Goal: Information Seeking & Learning: Learn about a topic

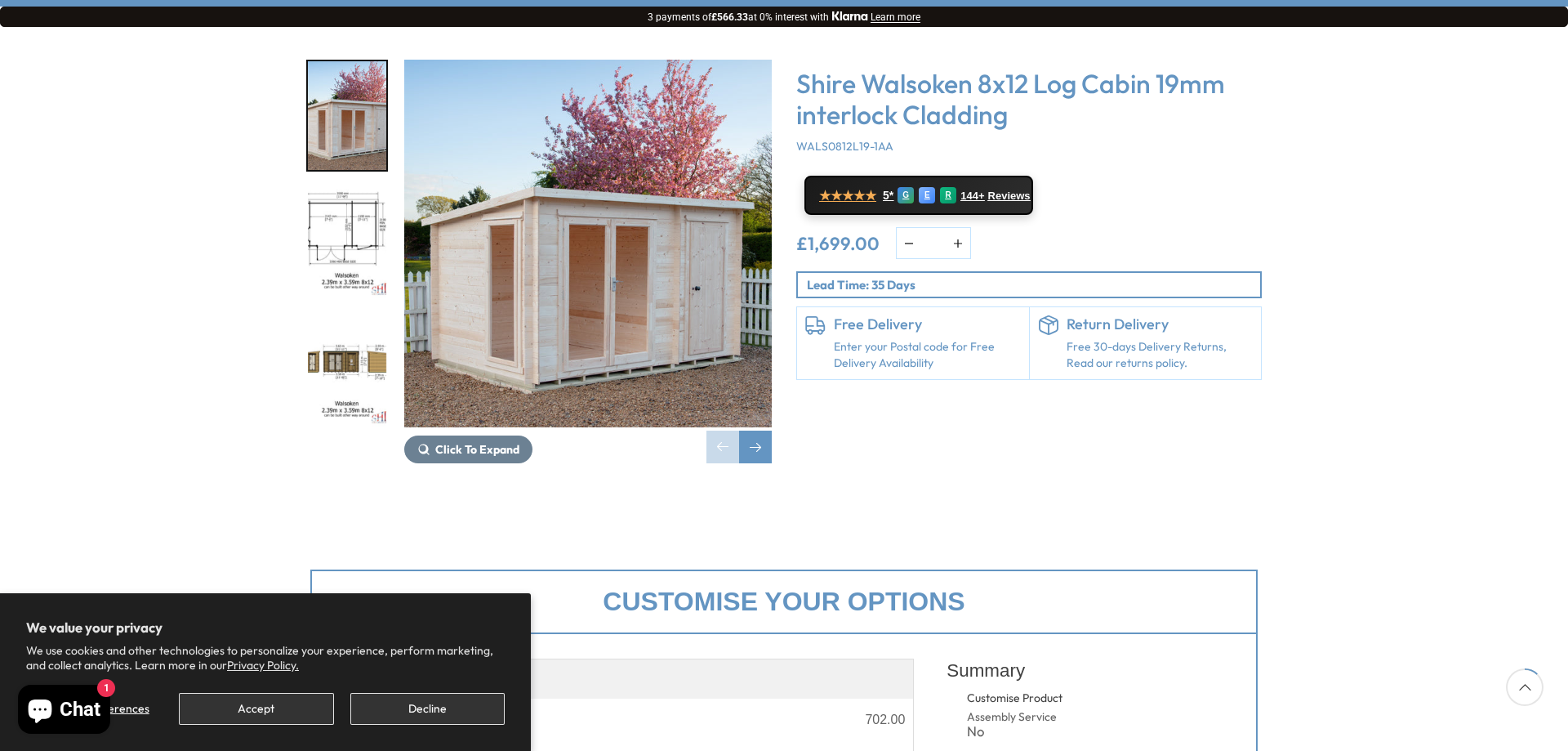
scroll to position [245, 0]
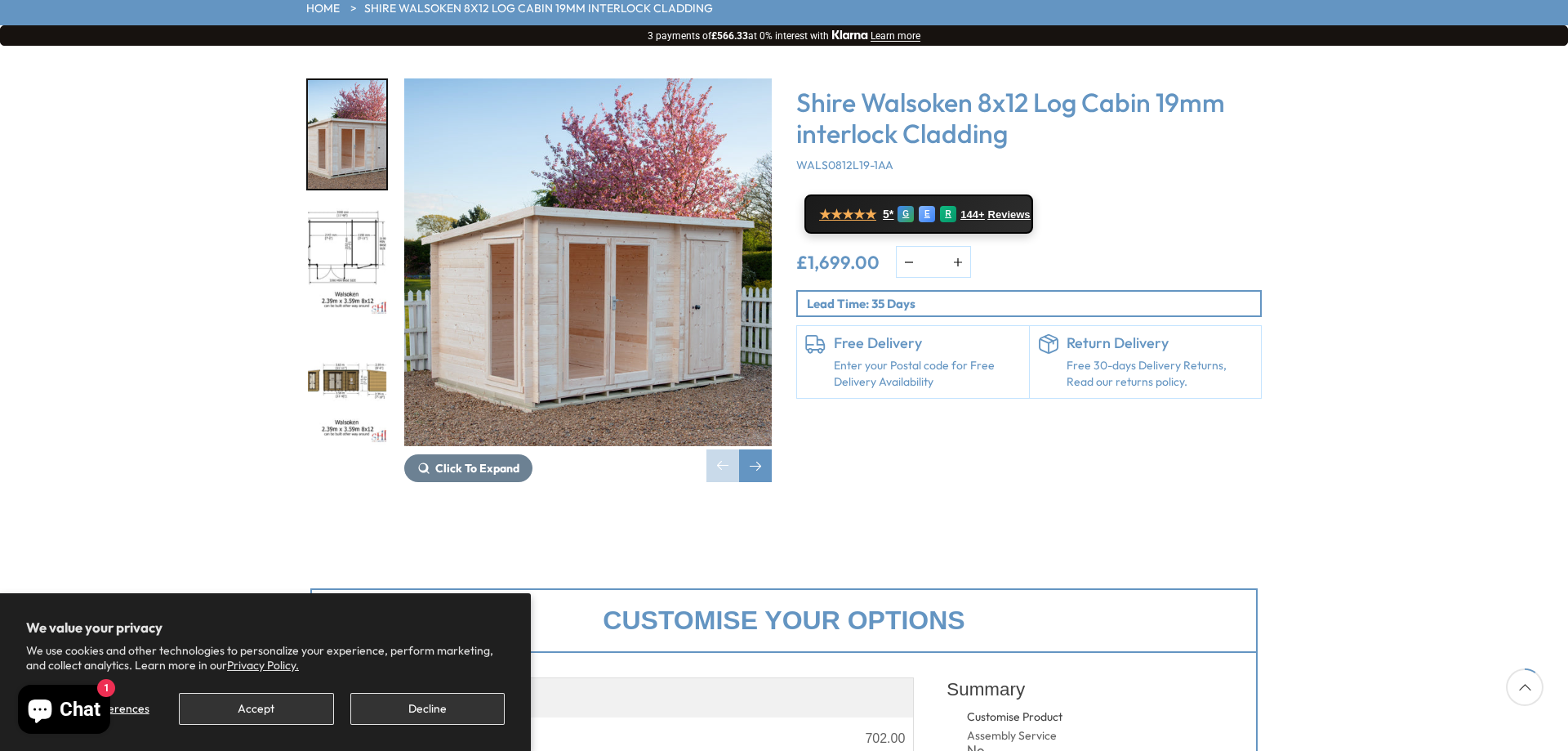
click at [870, 358] on link "Enter your Postal code for Free Delivery Availability" at bounding box center [927, 374] width 187 height 32
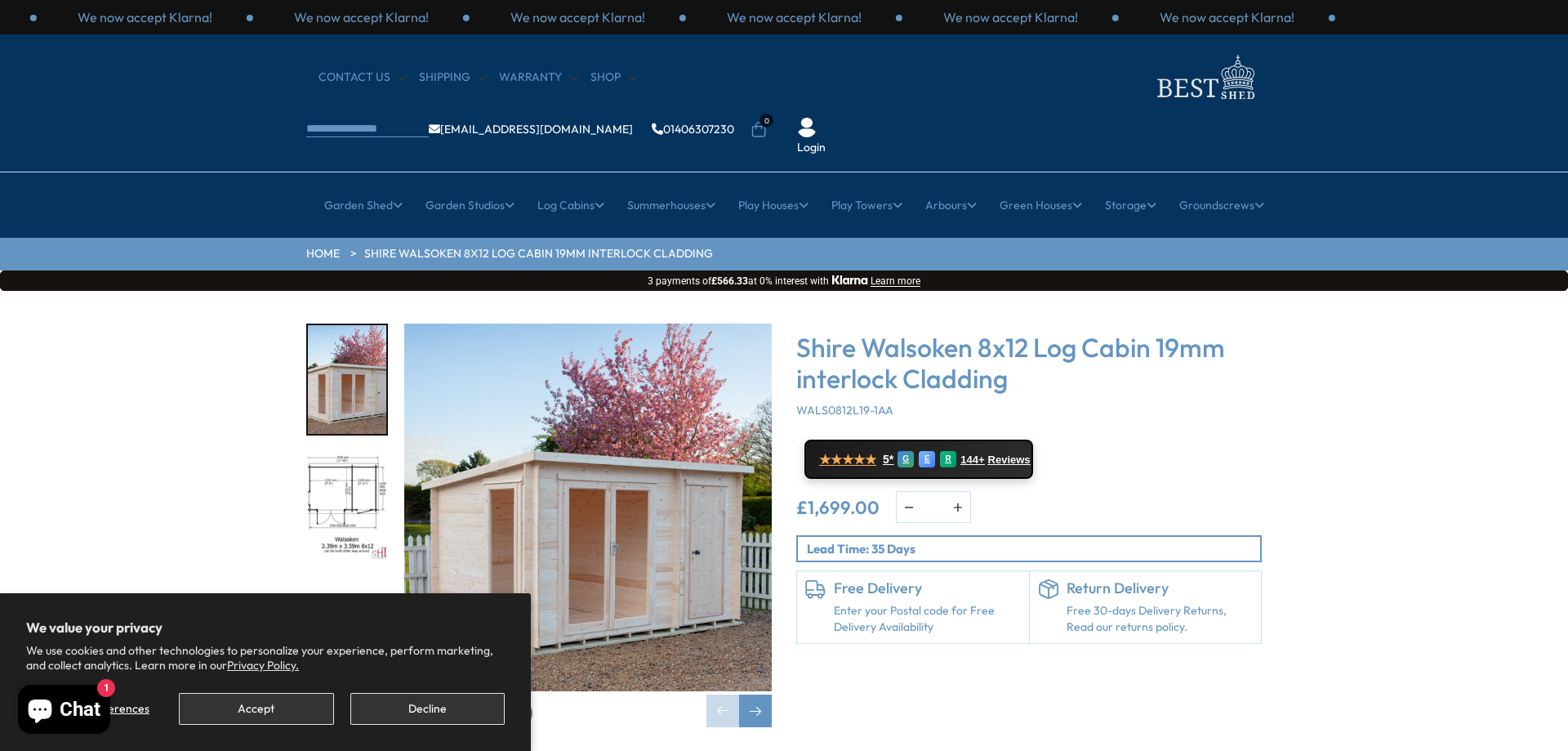
click at [921, 580] on div "Free Delivery Enter your Postal code for Free Delivery Availability" at bounding box center [927, 607] width 187 height 55
click at [626, 500] on img "1 / 8" at bounding box center [588, 507] width 368 height 368
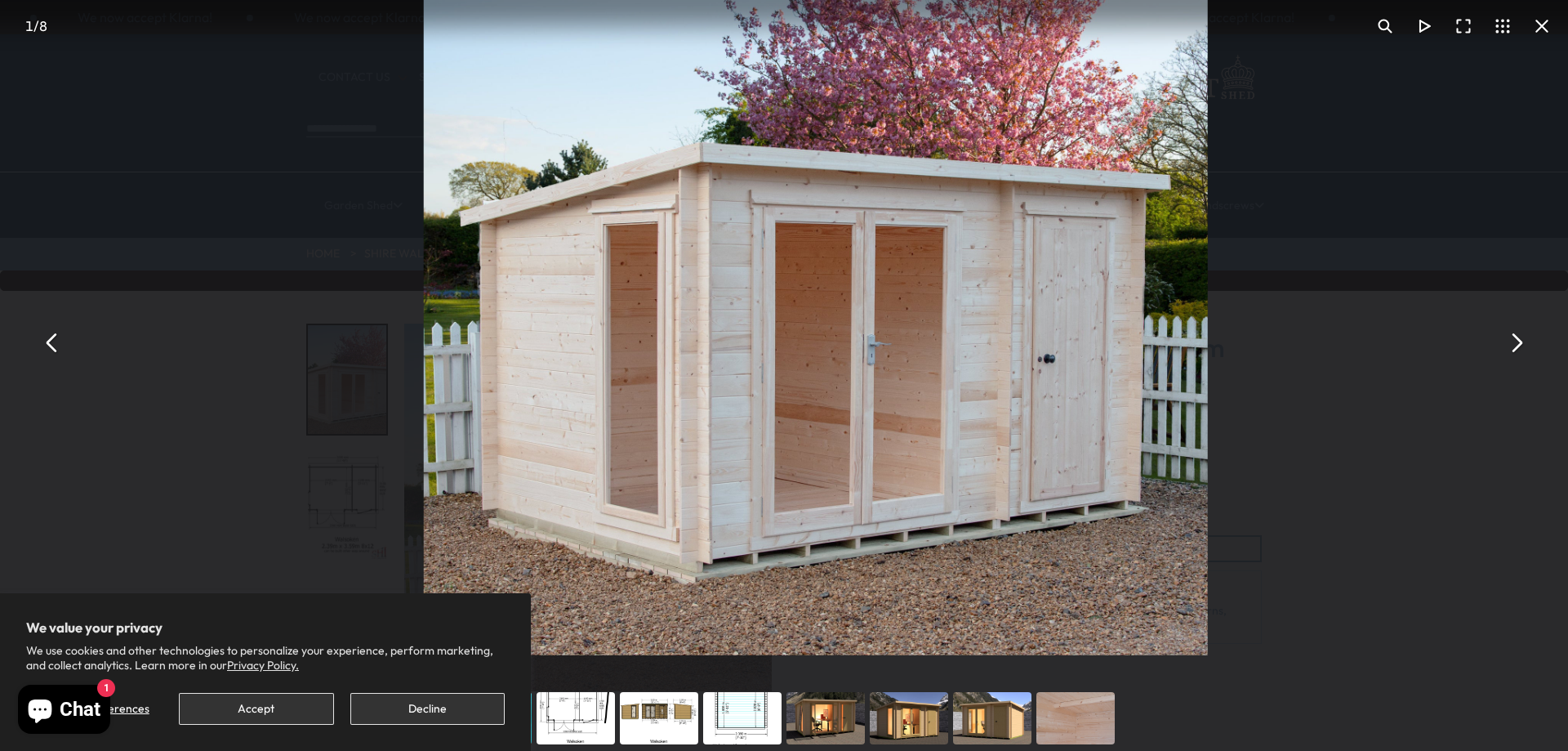
click at [50, 339] on button "You can close this modal content with the ESC key" at bounding box center [52, 343] width 40 height 40
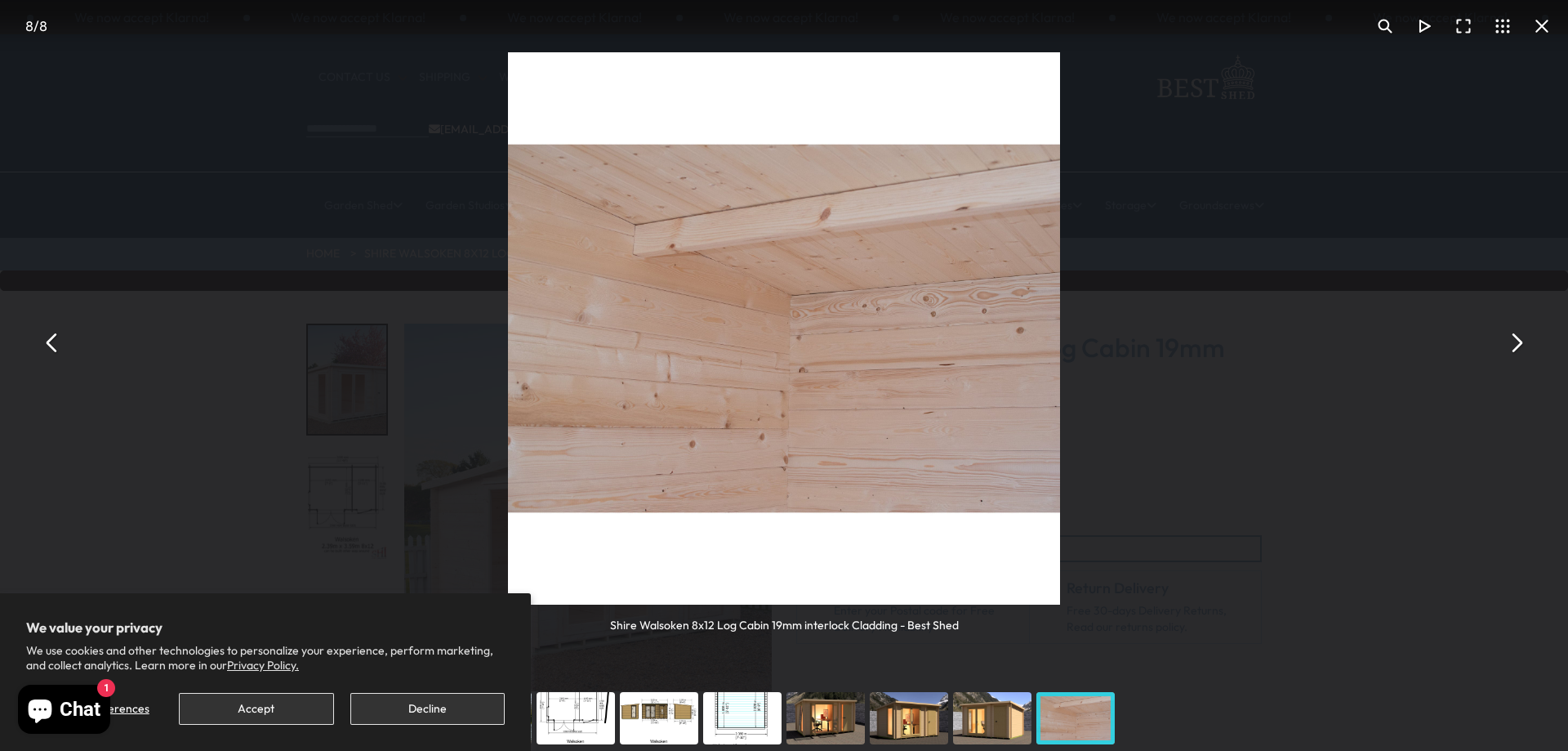
click at [50, 345] on button "You can close this modal content with the ESC key" at bounding box center [52, 343] width 40 height 40
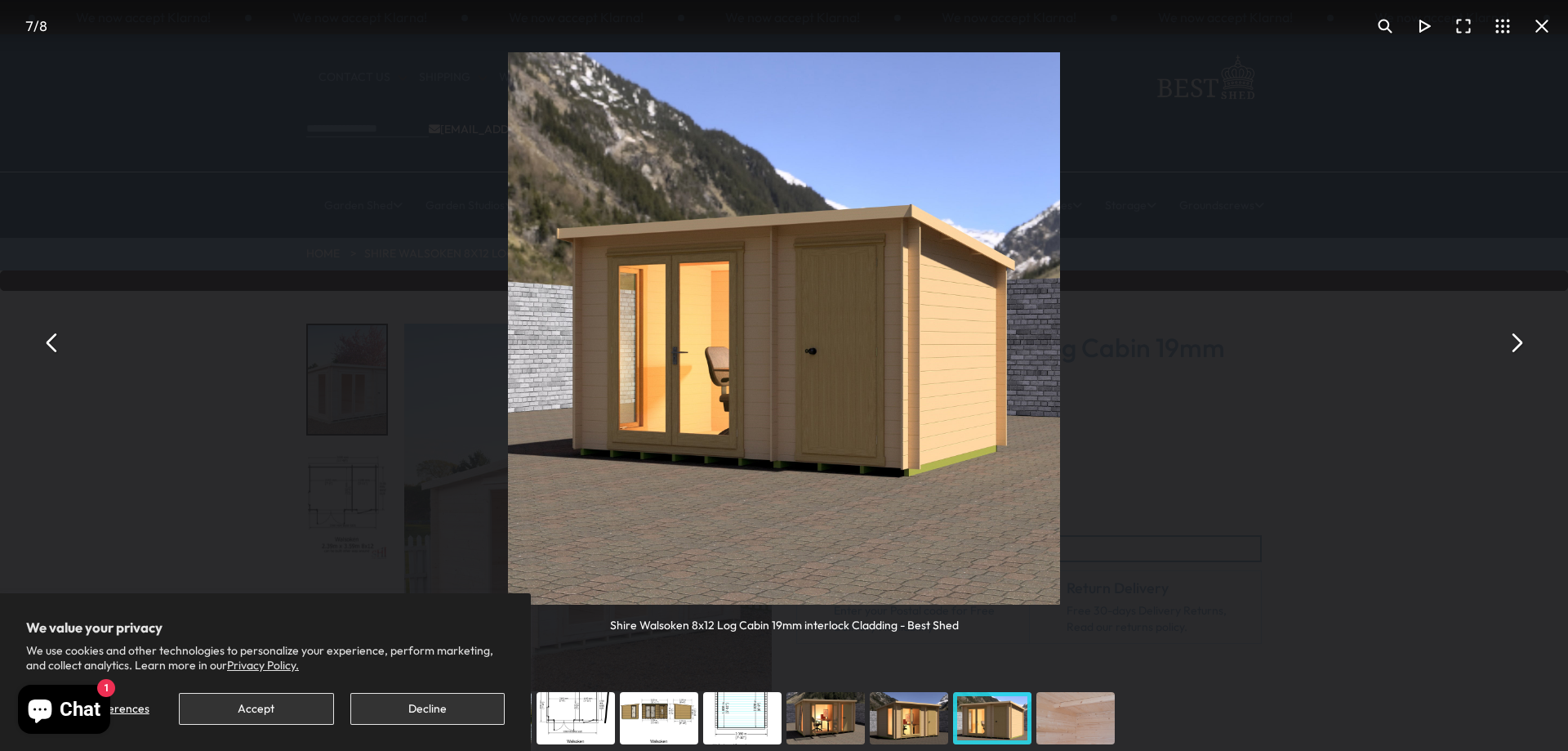
click at [49, 345] on button "You can close this modal content with the ESC key" at bounding box center [52, 343] width 40 height 40
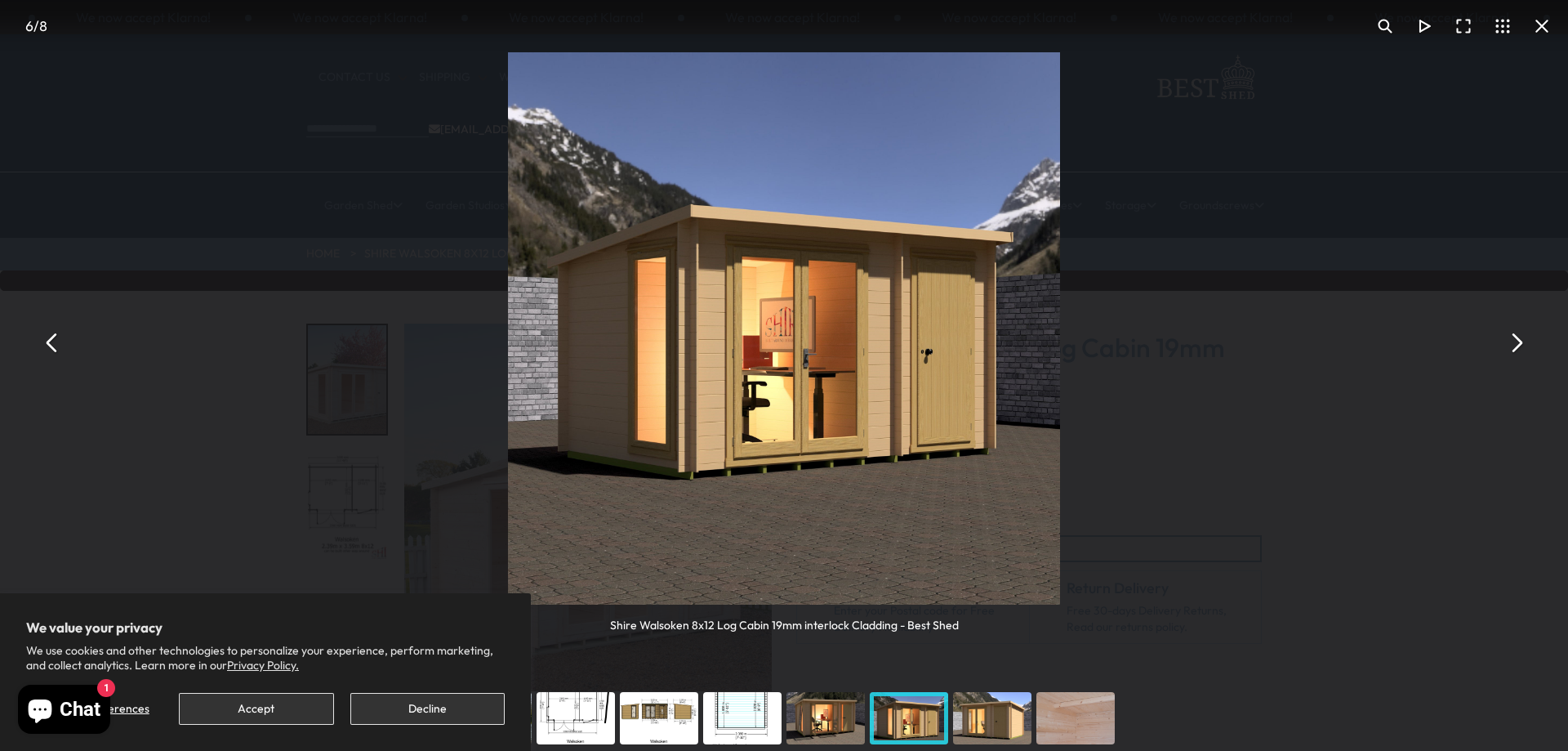
click at [48, 345] on button "You can close this modal content with the ESC key" at bounding box center [52, 343] width 40 height 40
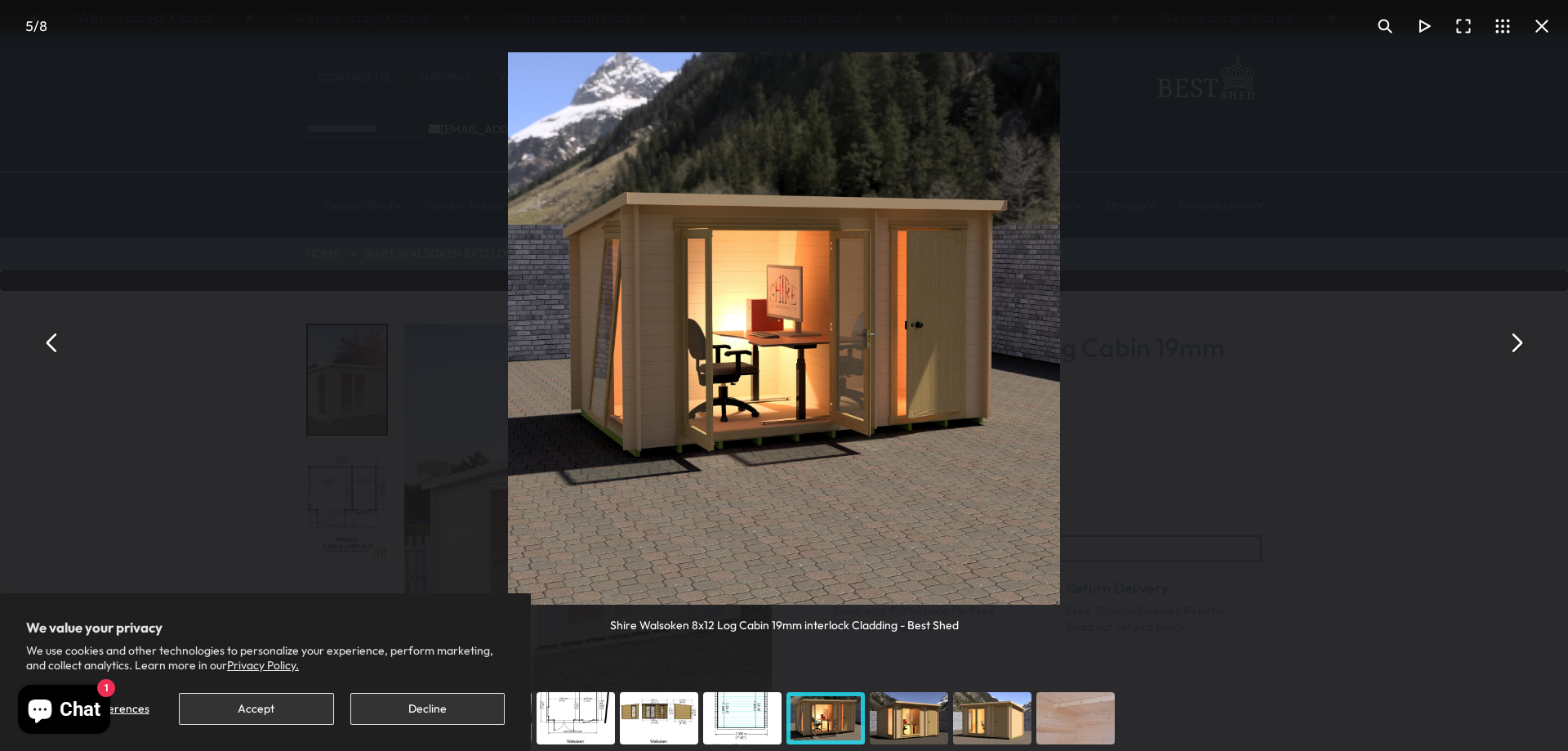
click at [48, 345] on button "You can close this modal content with the ESC key" at bounding box center [52, 343] width 40 height 40
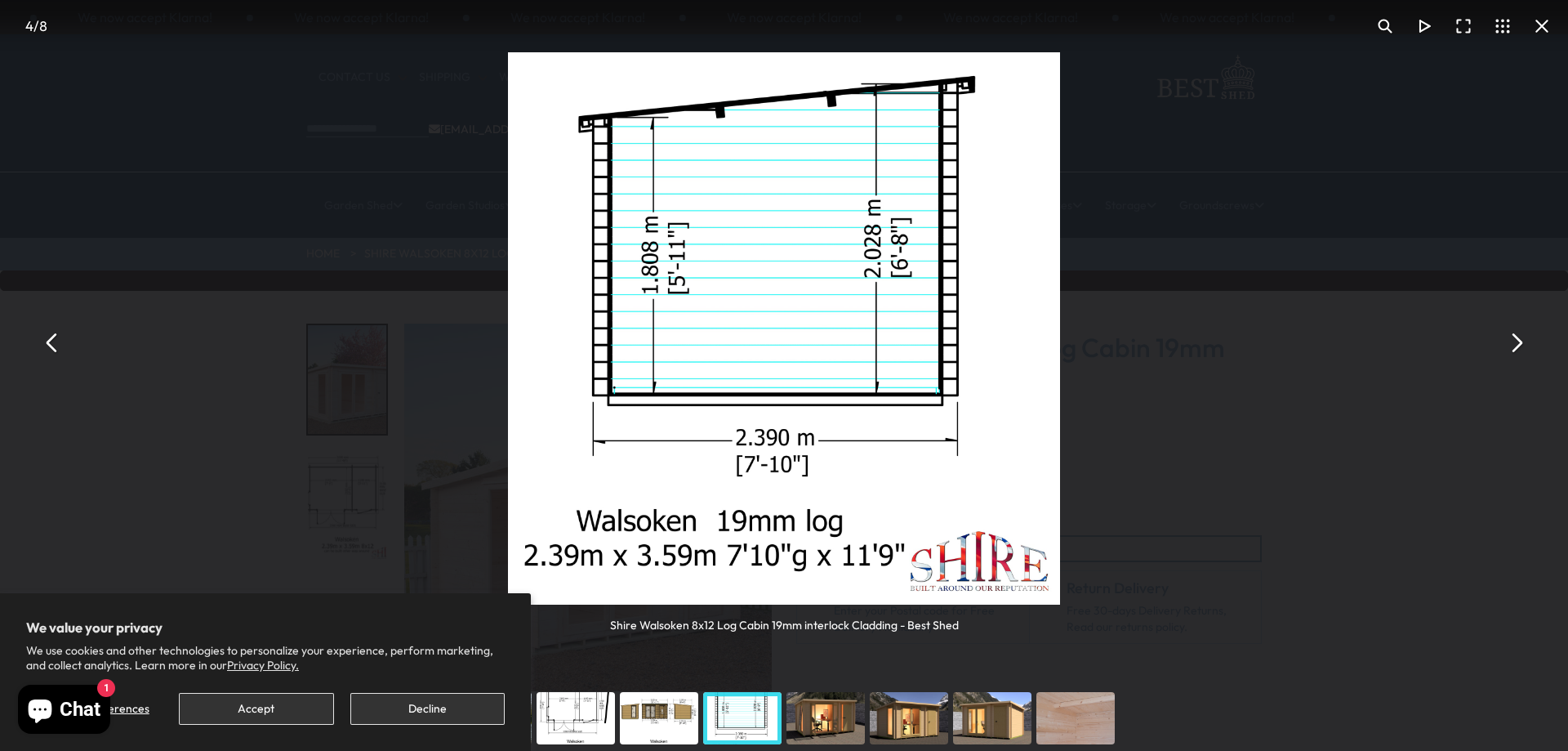
click at [48, 345] on button "You can close this modal content with the ESC key" at bounding box center [52, 343] width 40 height 40
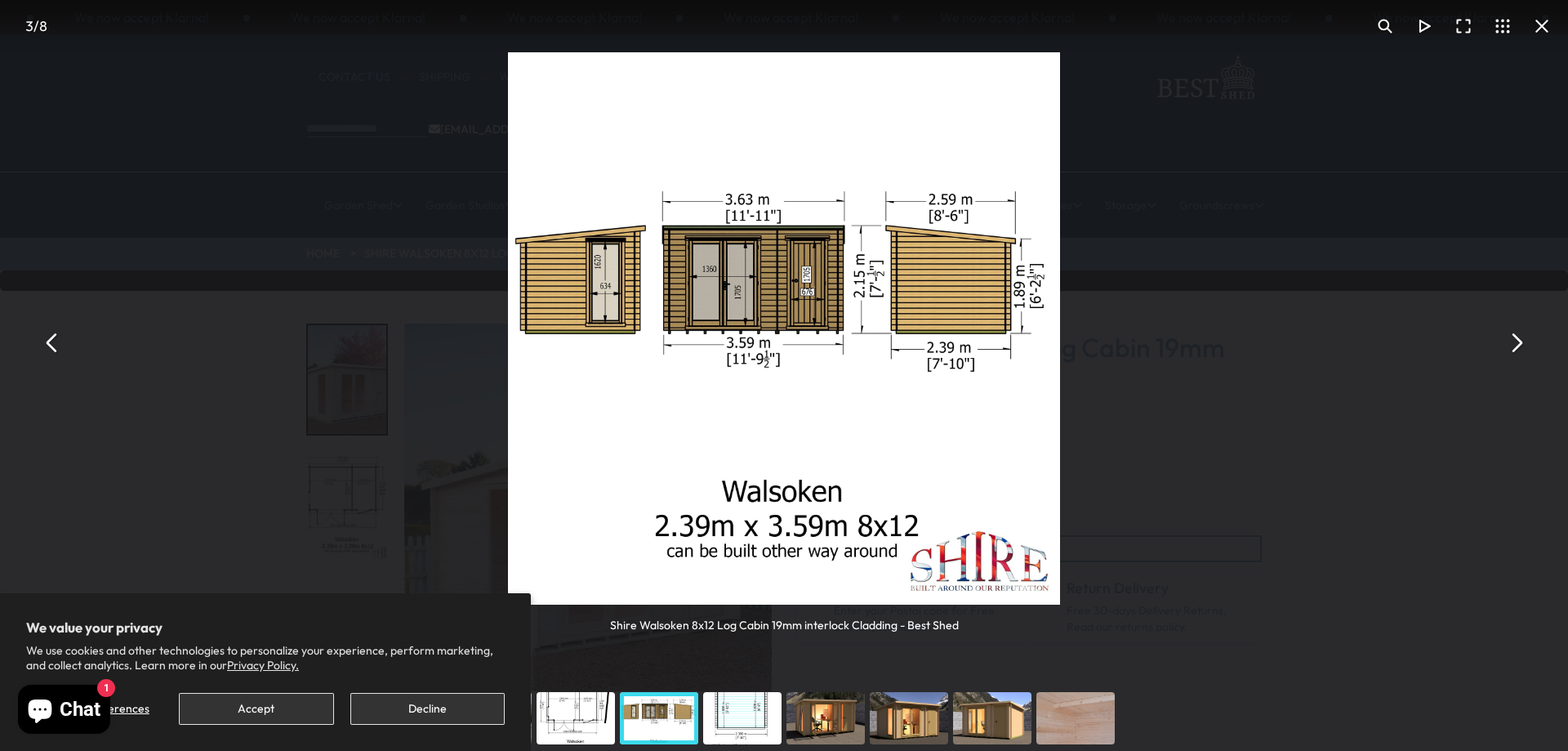
click at [48, 345] on button "You can close this modal content with the ESC key" at bounding box center [52, 343] width 40 height 40
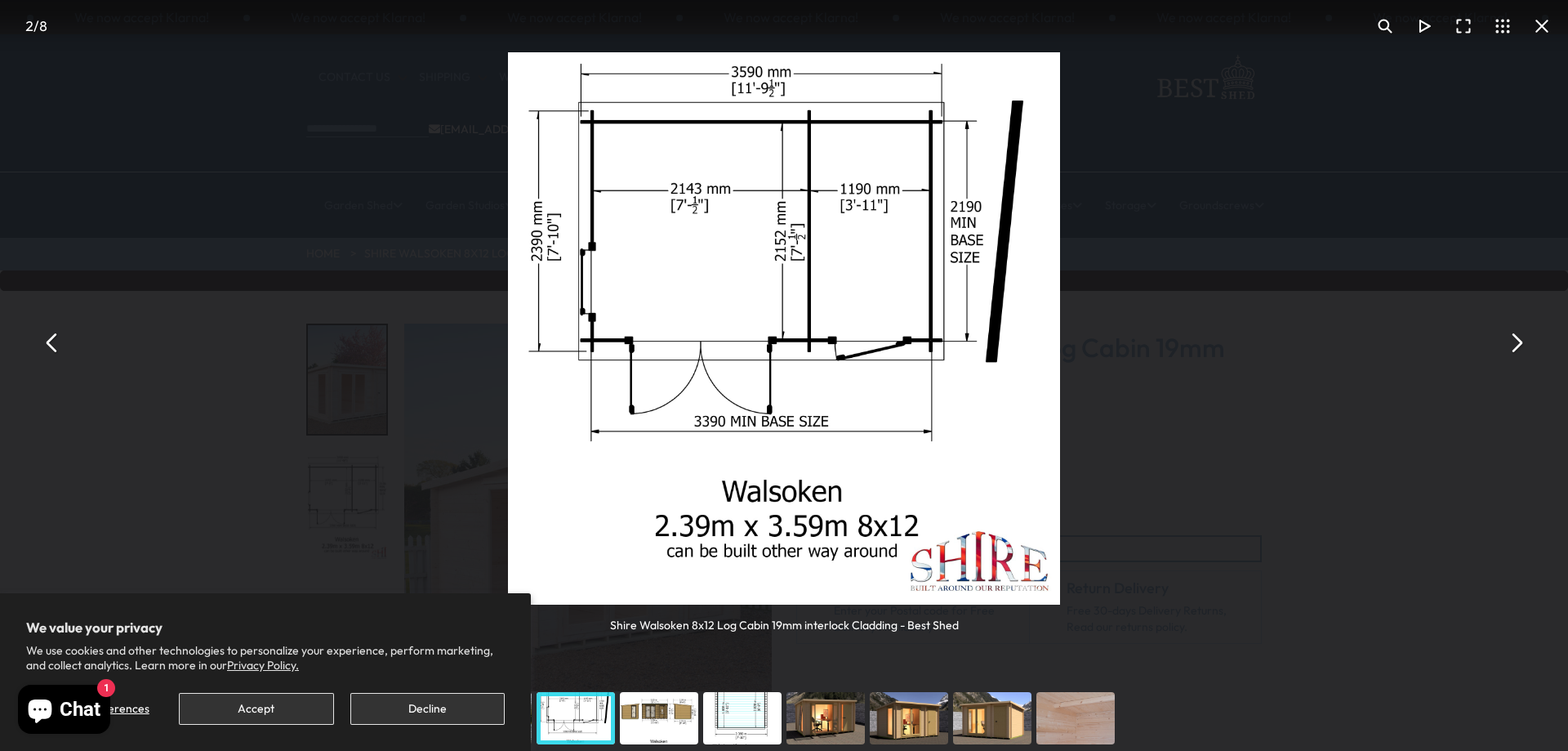
click at [48, 345] on button "You can close this modal content with the ESC key" at bounding box center [52, 343] width 40 height 40
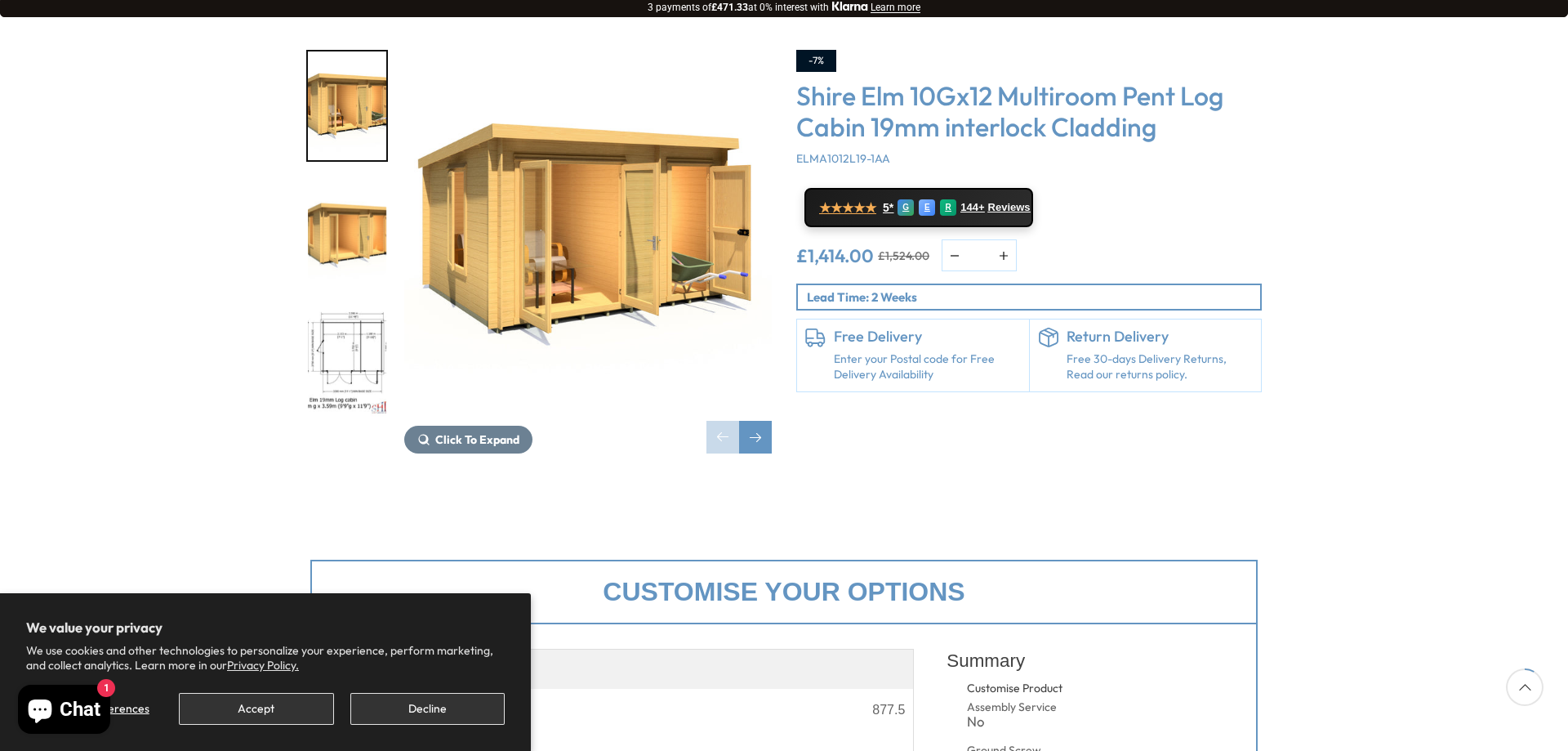
scroll to position [245, 0]
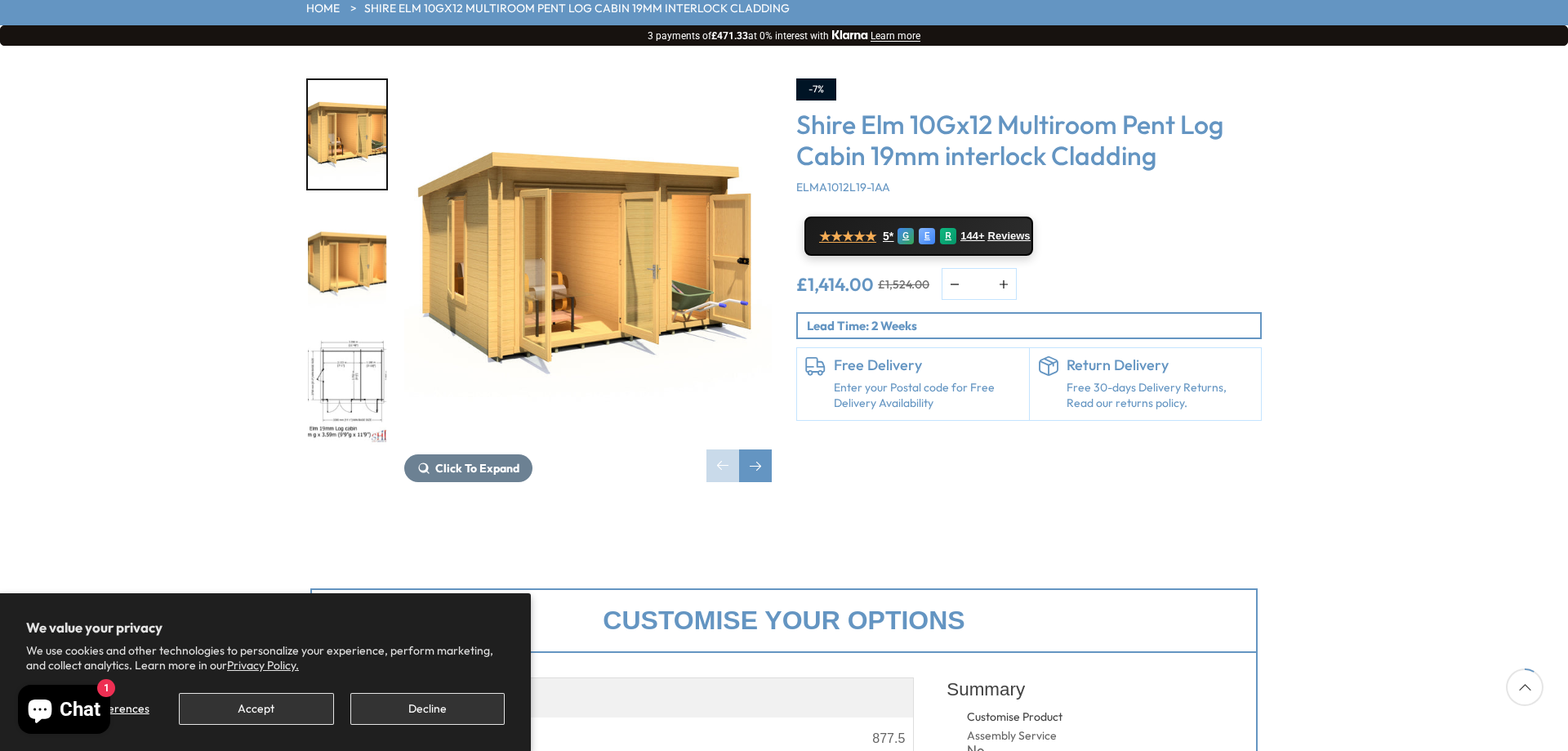
click at [679, 225] on img "1 / 10" at bounding box center [588, 262] width 368 height 368
click at [471, 461] on span "Click To Expand" at bounding box center [477, 467] width 84 height 15
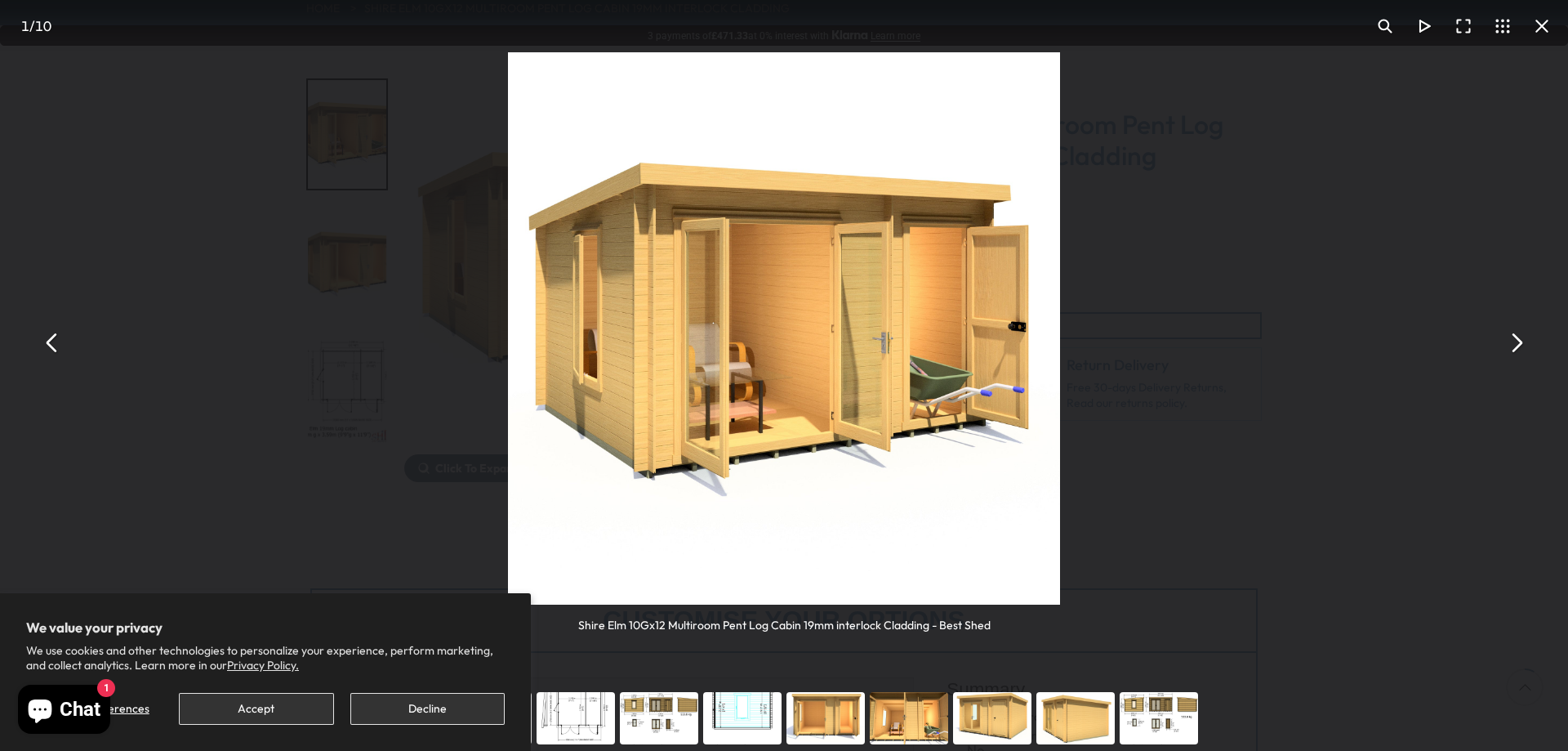
click at [1520, 343] on button "You can close this modal content with the ESC key" at bounding box center [1516, 343] width 40 height 40
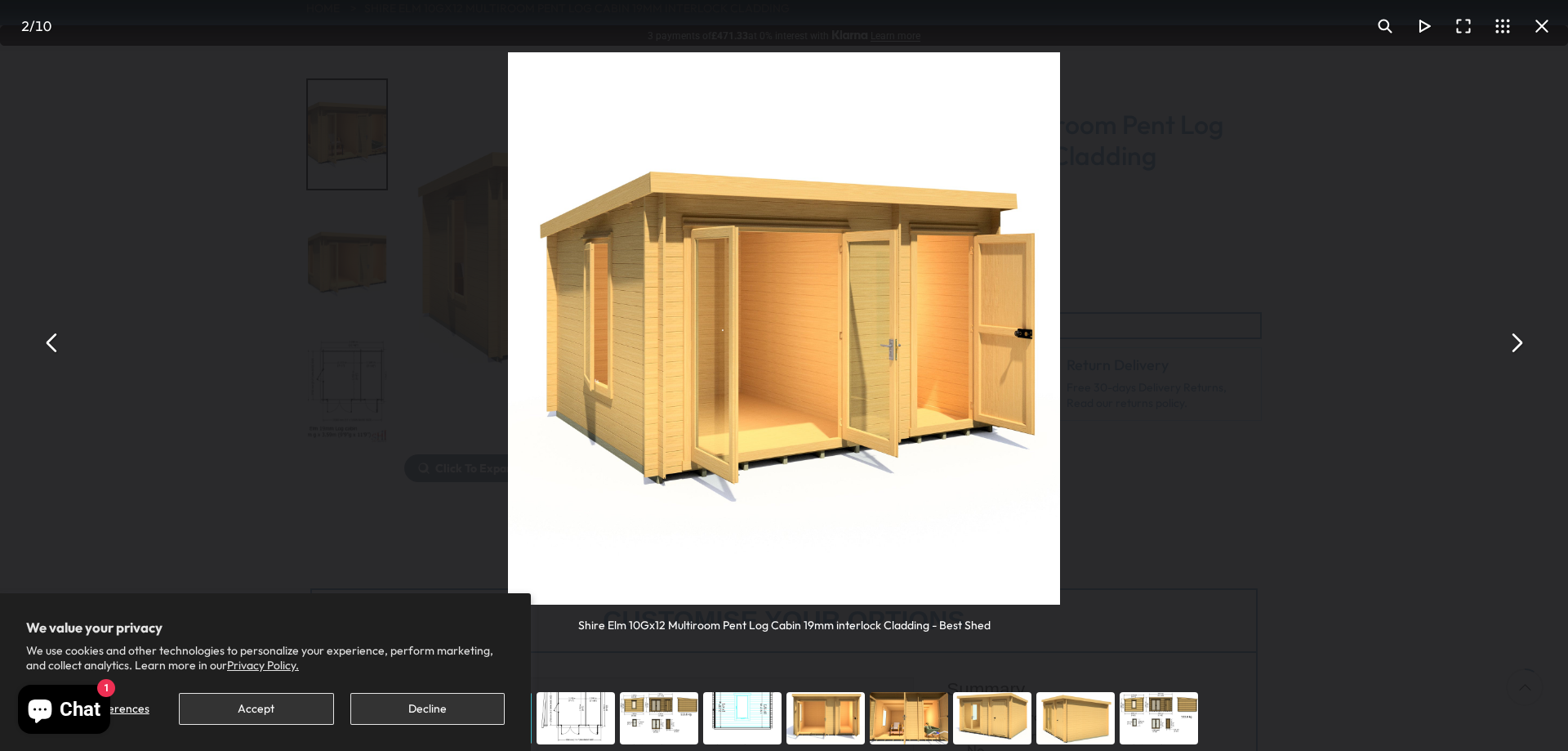
click at [1520, 343] on button "You can close this modal content with the ESC key" at bounding box center [1516, 343] width 40 height 40
